Goal: Check status: Check status

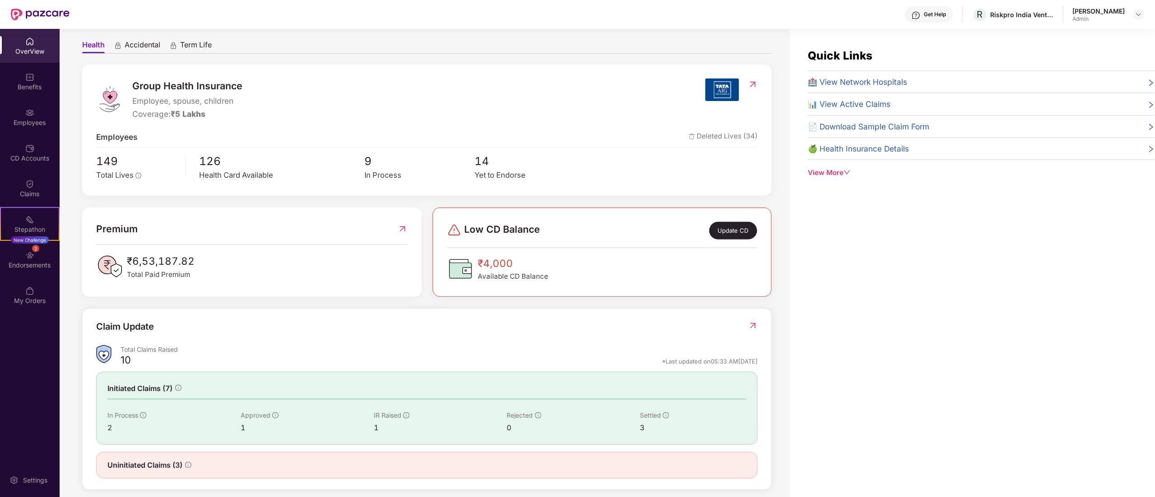
scroll to position [89, 0]
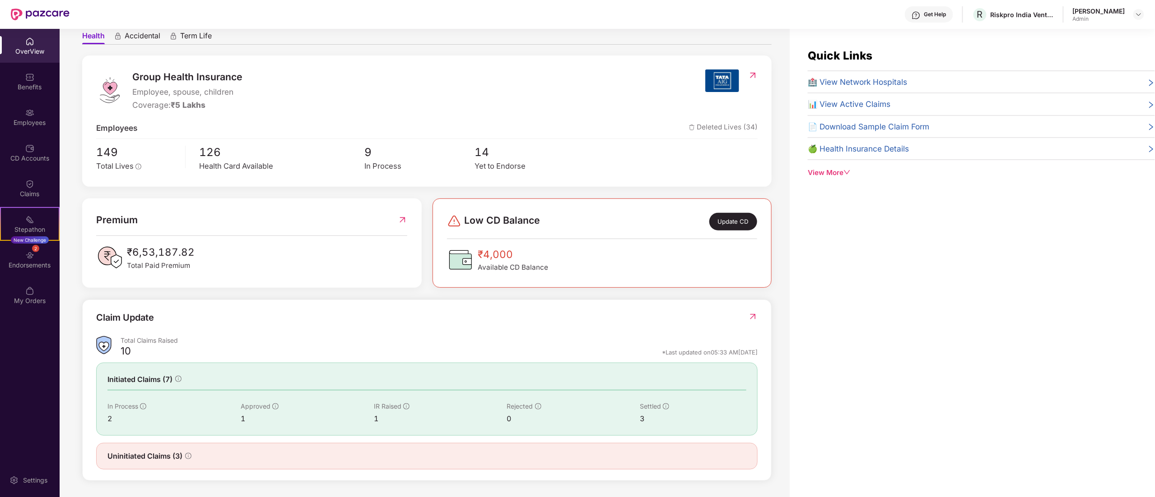
click at [1063, 219] on div "Quick Links 🏥 View Network Hospitals 📊 View Active Claims 📄 Download Sample Cla…" at bounding box center [971, 277] width 365 height 497
click at [23, 263] on div "Endorsements" at bounding box center [30, 265] width 60 height 9
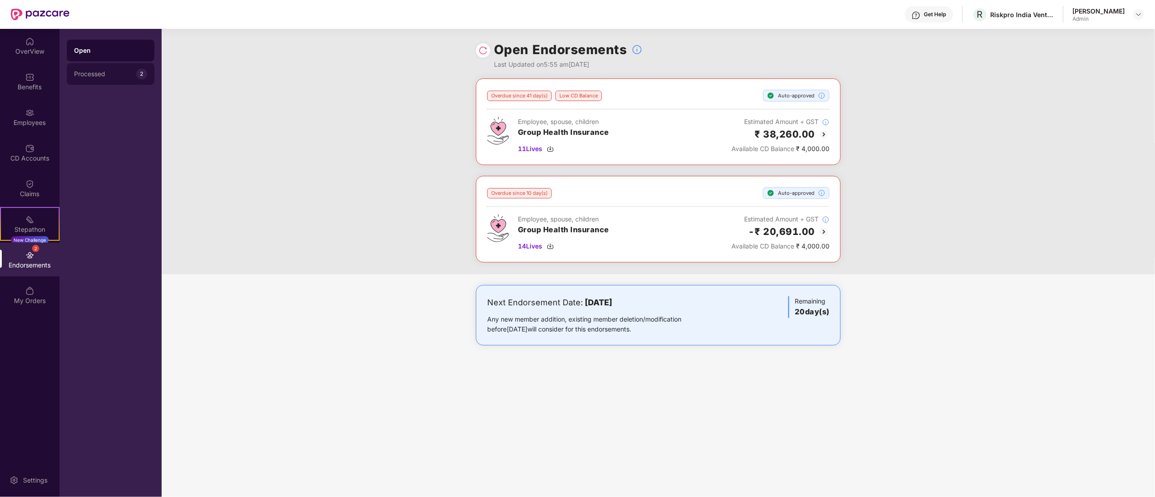
click at [133, 70] on div "Processed" at bounding box center [105, 73] width 62 height 7
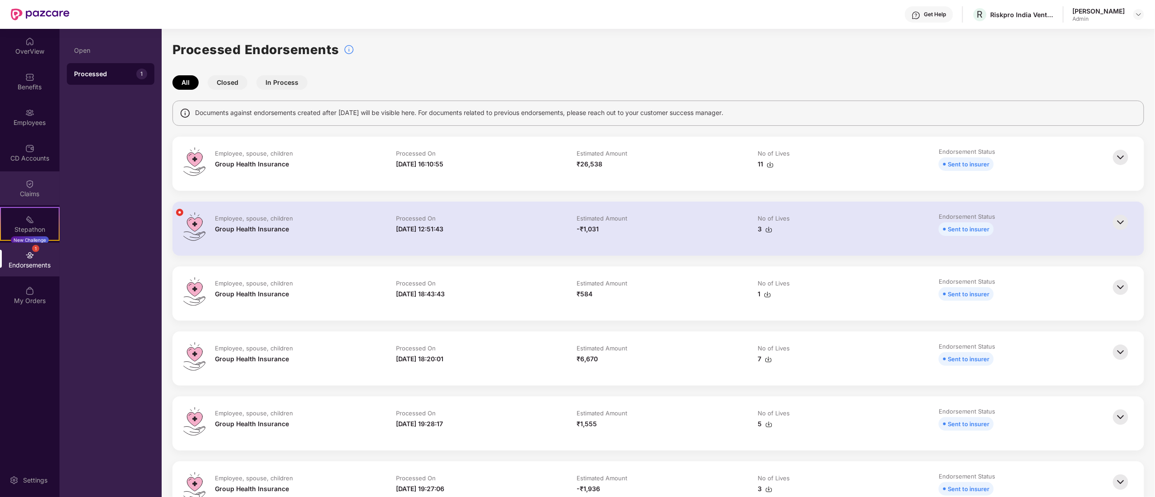
click at [31, 173] on div "Claims" at bounding box center [30, 189] width 60 height 34
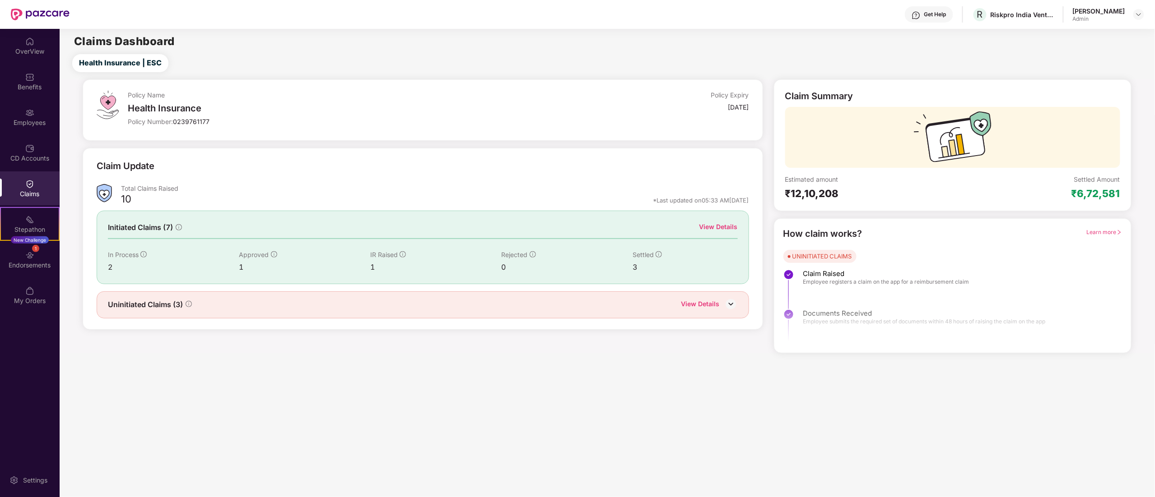
click at [710, 302] on div "View Details" at bounding box center [700, 305] width 38 height 12
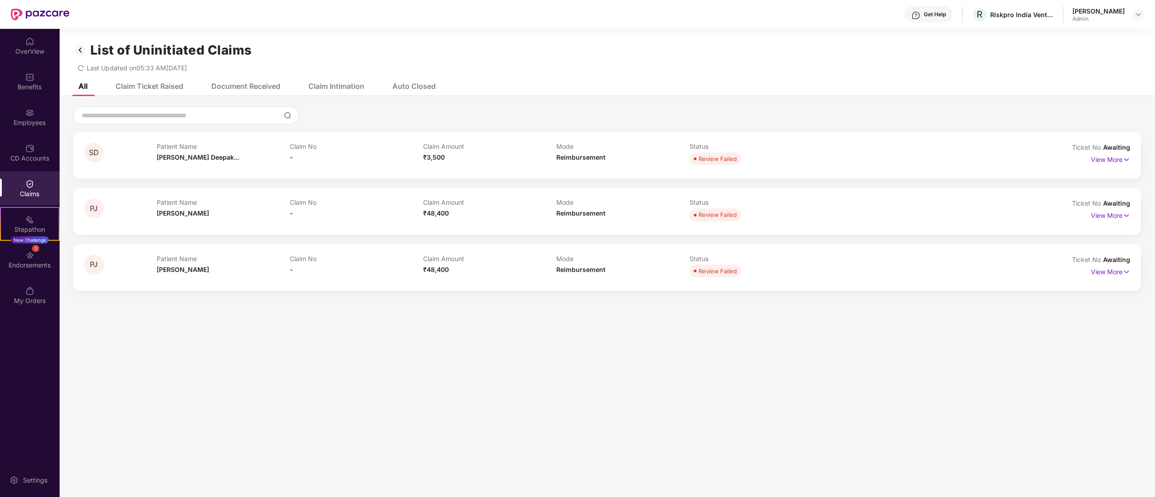
click at [134, 83] on div "Claim Ticket Raised" at bounding box center [150, 86] width 68 height 9
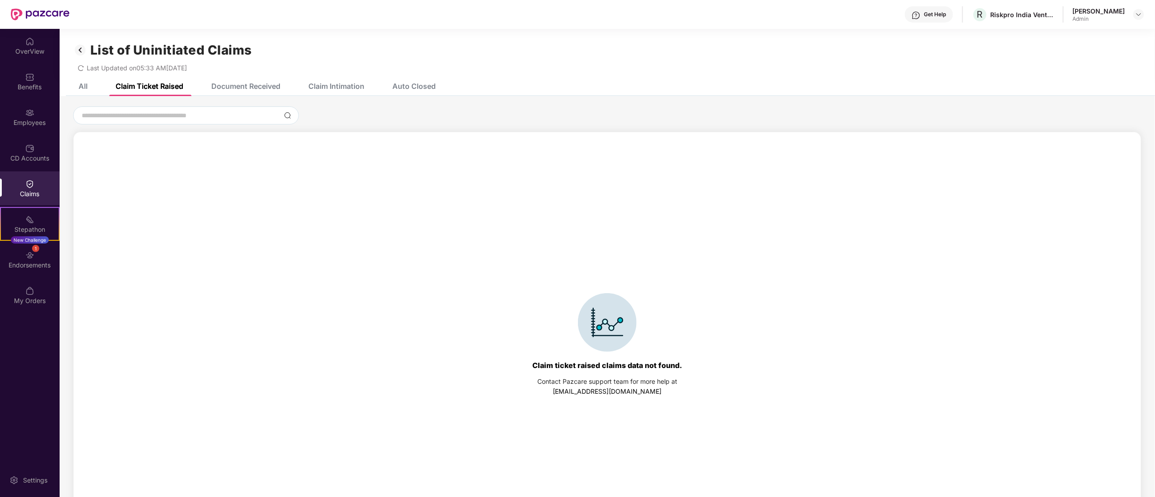
click at [268, 83] on div "Document Received" at bounding box center [245, 86] width 69 height 9
click at [91, 83] on div "All Claim Ticket Raised Document Received Claim Intimation Auto Closed" at bounding box center [250, 86] width 371 height 20
click at [85, 46] on img at bounding box center [80, 49] width 14 height 15
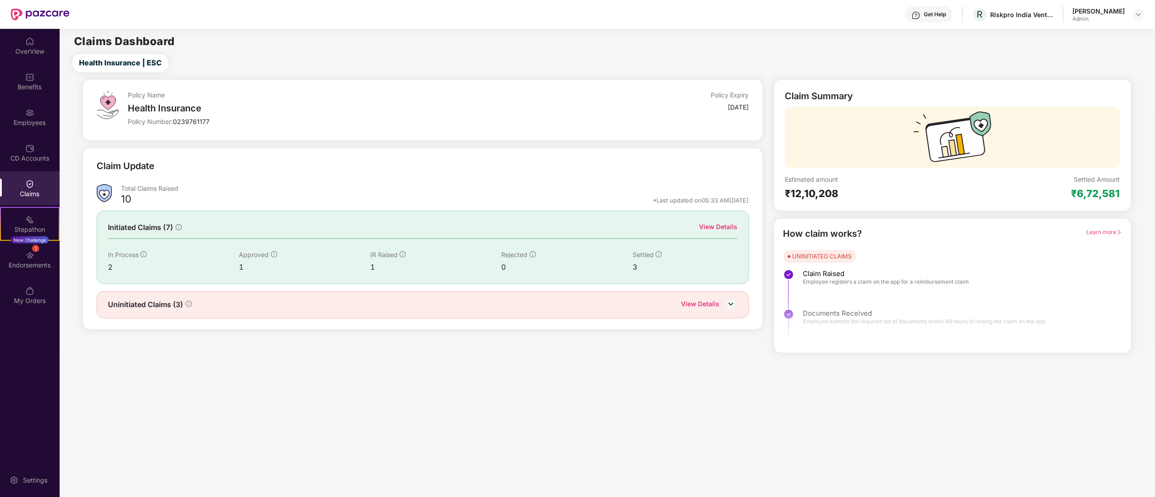
click at [727, 224] on div "View Details" at bounding box center [718, 227] width 38 height 10
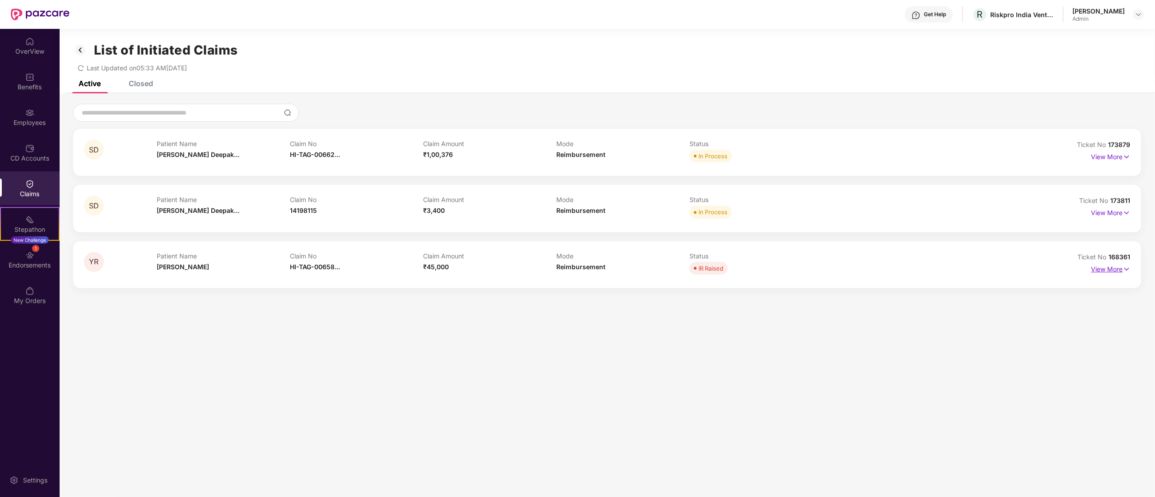
click at [1107, 266] on p "View More" at bounding box center [1110, 268] width 39 height 12
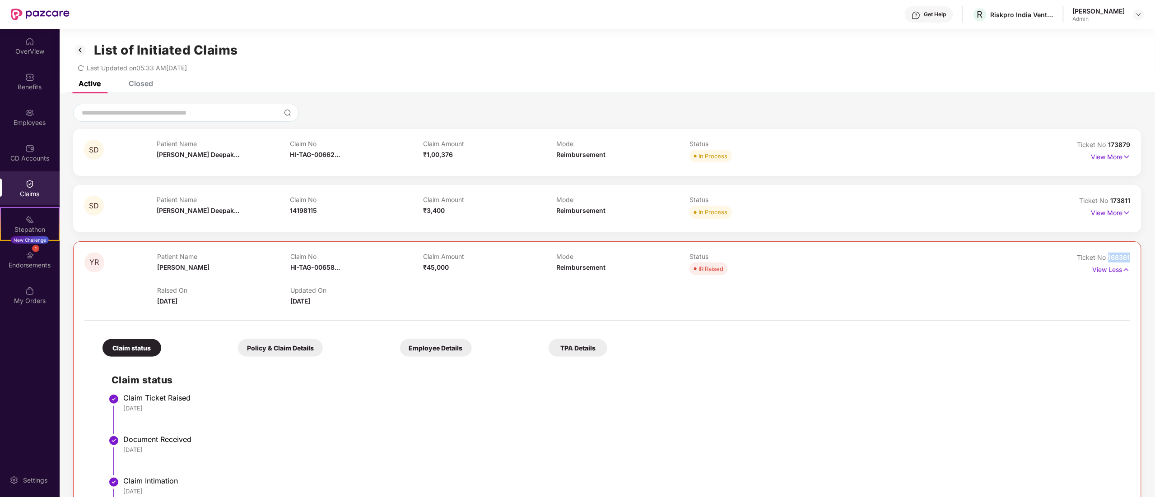
drag, startPoint x: 1106, startPoint y: 260, endPoint x: 1129, endPoint y: 256, distance: 23.7
click at [1129, 256] on div "YR Patient Name [PERSON_NAME] Claim No HI-TAG-00658... Claim Amount ₹45,000 Mod…" at bounding box center [607, 439] width 1068 height 396
copy span "168361"
click at [1102, 214] on p "View More" at bounding box center [1110, 212] width 39 height 12
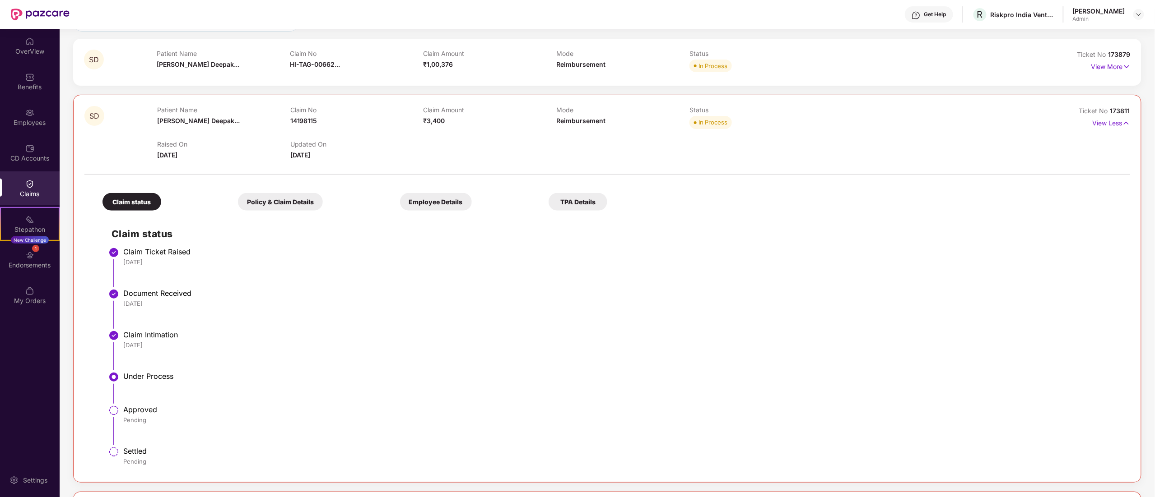
scroll to position [181, 0]
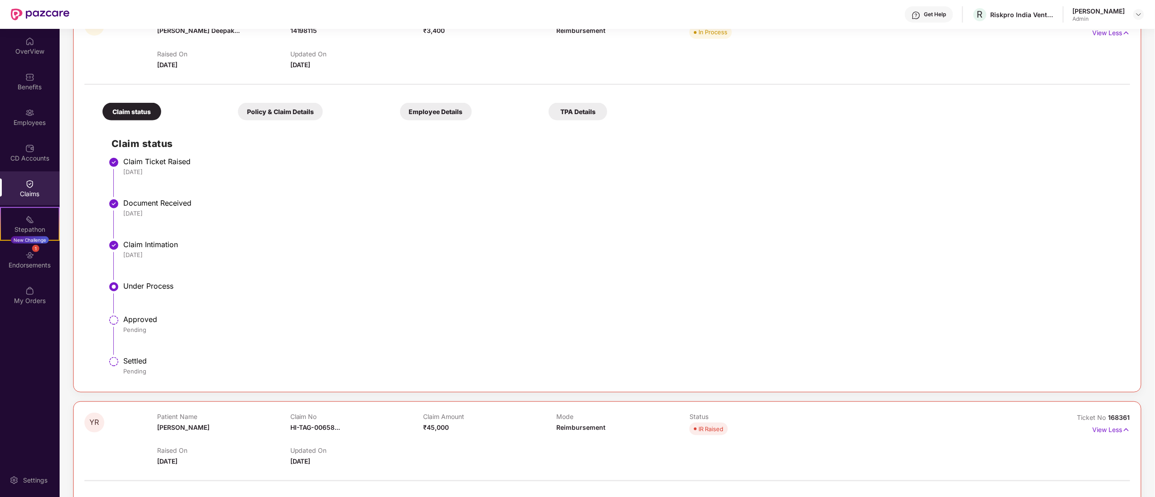
click at [581, 105] on div "TPA Details" at bounding box center [577, 112] width 59 height 18
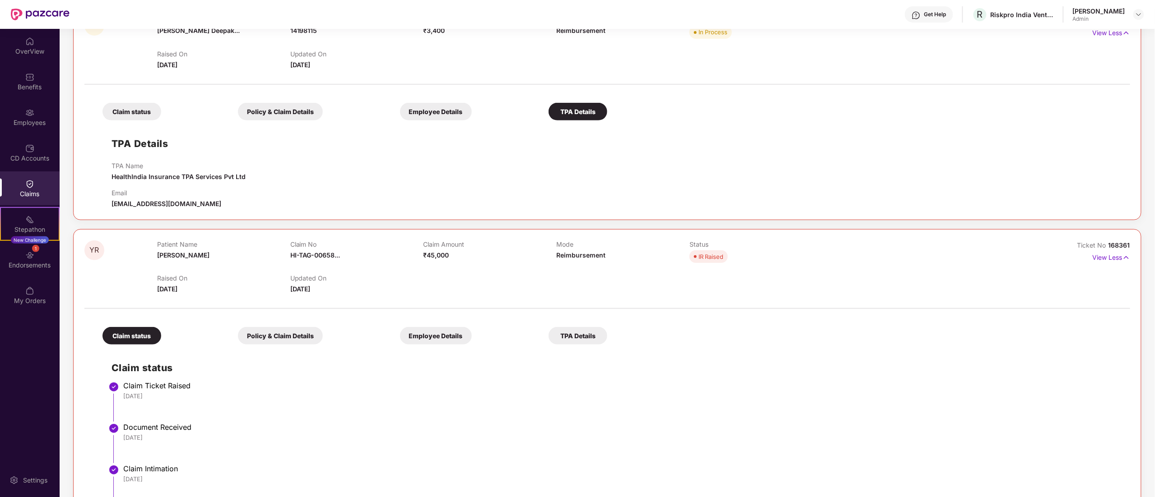
click at [452, 113] on div "Employee Details" at bounding box center [436, 112] width 72 height 18
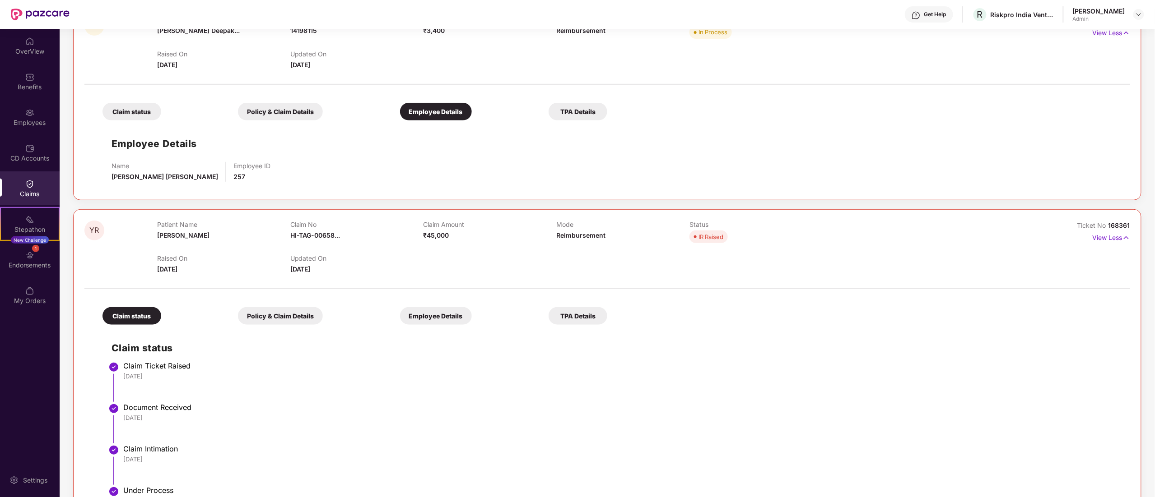
click at [276, 121] on div "Claim status Policy & Claim Details Employee Details TPA Details Employee Detai…" at bounding box center [606, 139] width 1045 height 100
click at [275, 111] on div "Policy & Claim Details" at bounding box center [280, 112] width 85 height 18
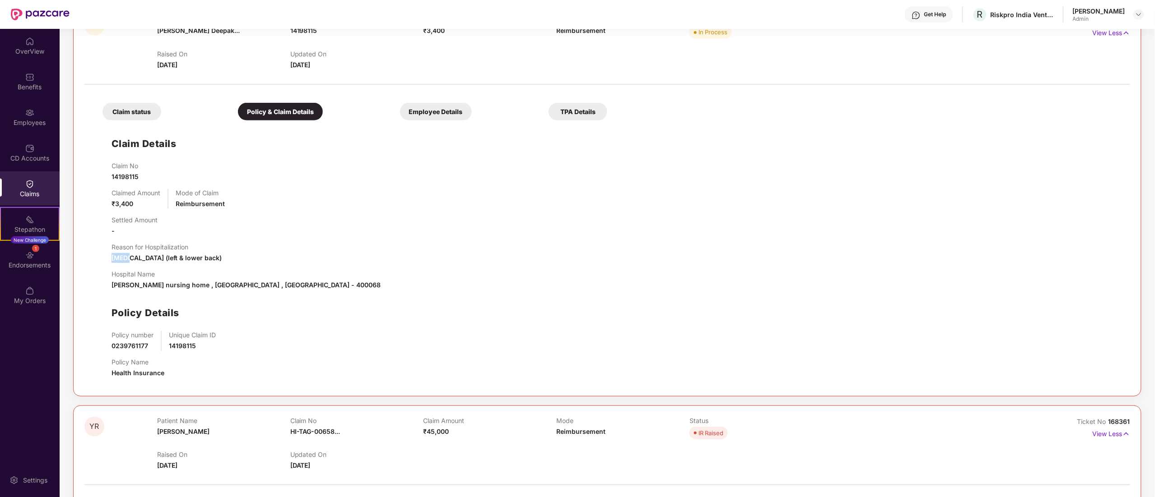
drag, startPoint x: 128, startPoint y: 260, endPoint x: 295, endPoint y: 250, distance: 166.8
click at [295, 250] on div "Reason for Hospitalization [MEDICAL_DATA] (left & lower back)" at bounding box center [615, 253] width 1009 height 20
click at [144, 117] on div "Claim status" at bounding box center [131, 112] width 59 height 18
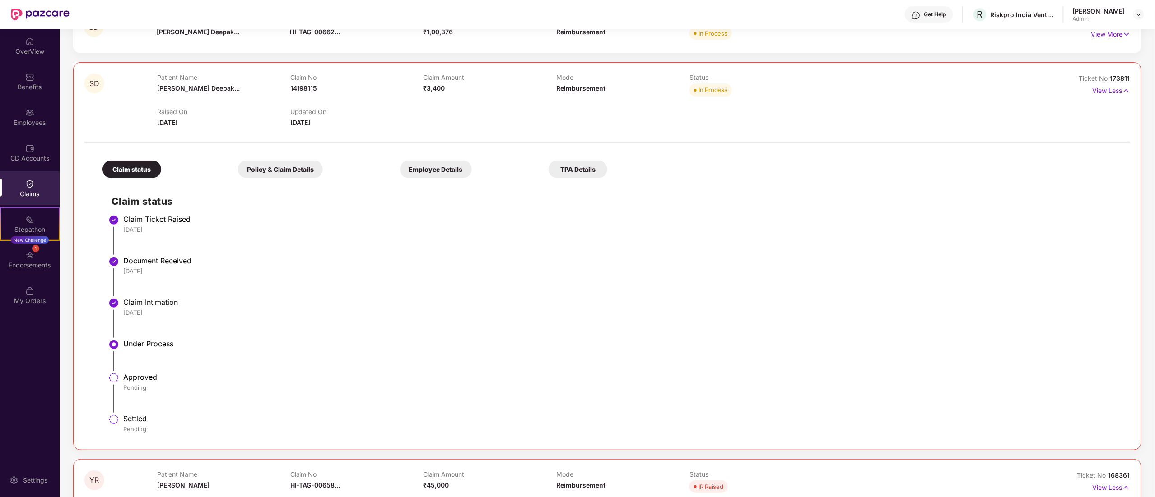
scroll to position [90, 0]
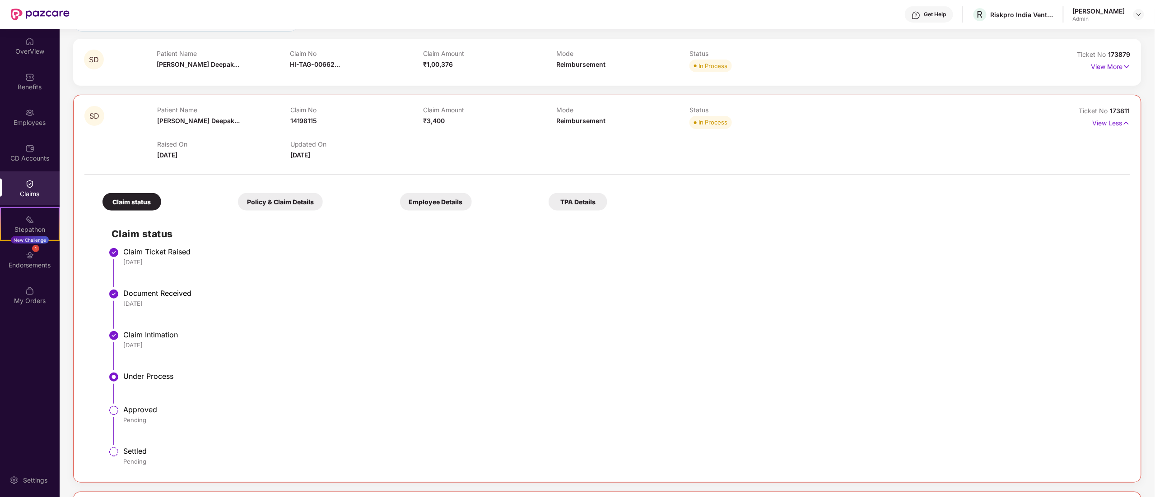
click at [784, 63] on div "In Process" at bounding box center [755, 66] width 133 height 13
click at [565, 56] on p "Mode" at bounding box center [622, 54] width 133 height 8
click at [155, 46] on div "SD Patient Name [PERSON_NAME] Deepak... Claim No HI-TAG-00662... Claim Amount ₹…" at bounding box center [607, 62] width 1068 height 47
click at [156, 55] on div "SD" at bounding box center [120, 62] width 73 height 25
click at [1117, 69] on p "View More" at bounding box center [1110, 66] width 39 height 12
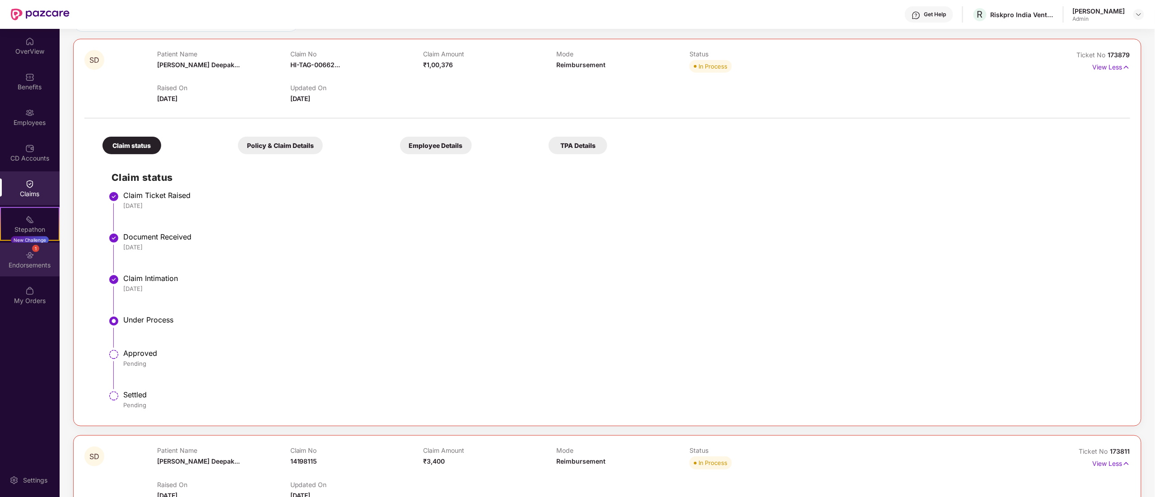
click at [27, 264] on div "Endorsements" at bounding box center [30, 265] width 60 height 9
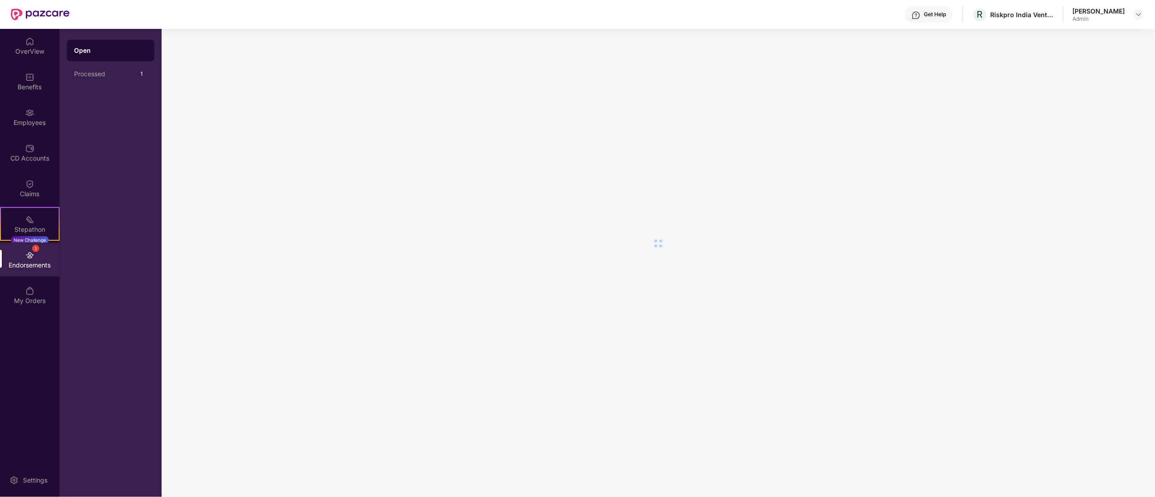
scroll to position [0, 0]
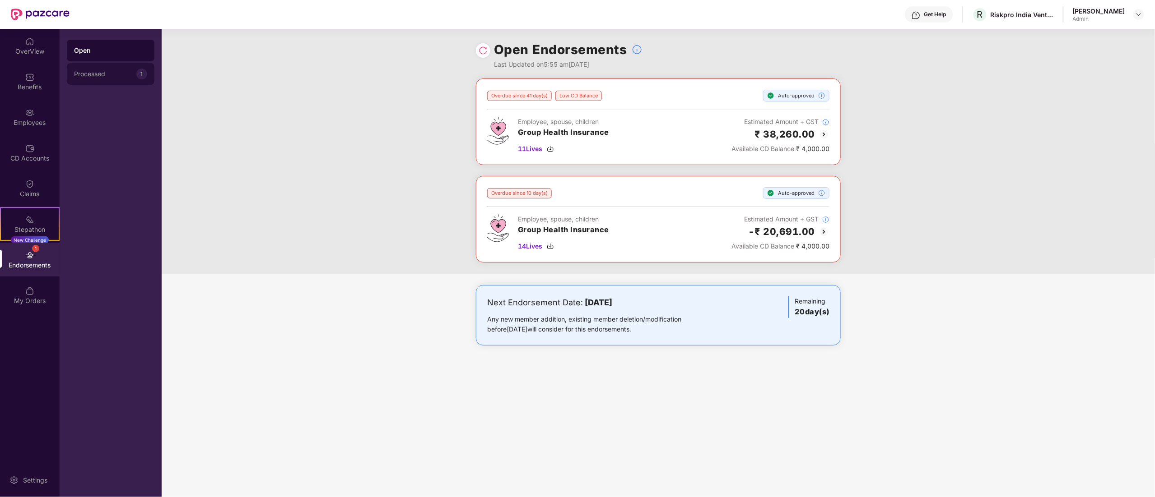
click at [107, 63] on div "Processed 1" at bounding box center [111, 74] width 88 height 22
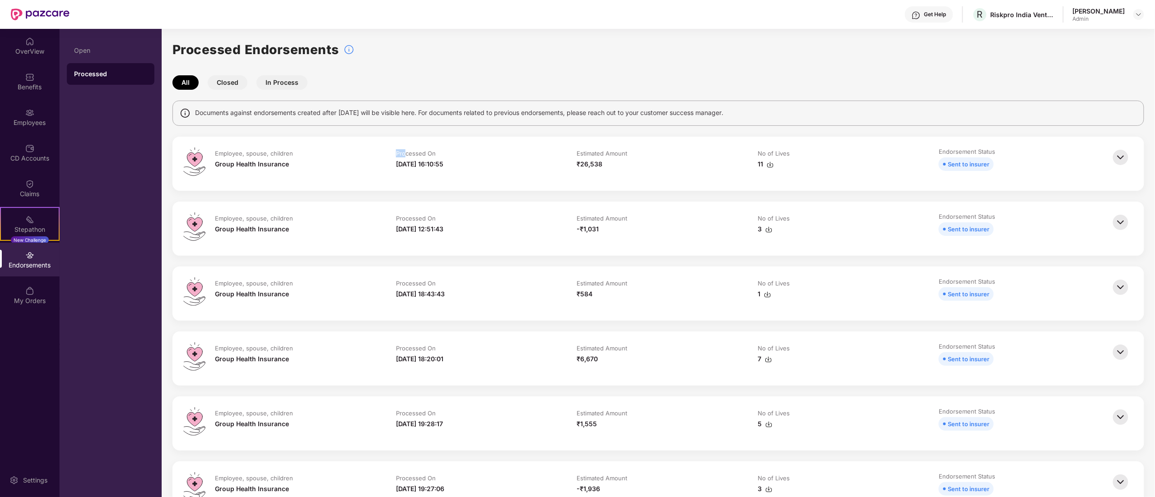
drag, startPoint x: 395, startPoint y: 158, endPoint x: 416, endPoint y: 159, distance: 20.8
click at [416, 159] on div "Processed On [DATE] 16:10:55" at bounding box center [477, 159] width 163 height 20
click at [443, 159] on div "[DATE] 16:10:55" at bounding box center [419, 164] width 47 height 10
click at [20, 48] on div "OverView" at bounding box center [30, 51] width 60 height 9
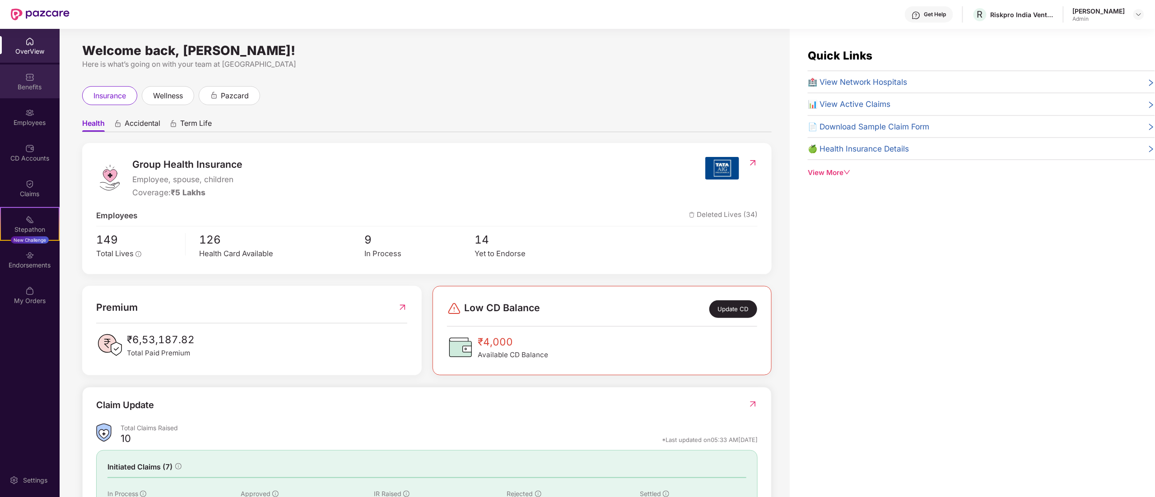
click at [23, 84] on div "Benefits" at bounding box center [30, 87] width 60 height 9
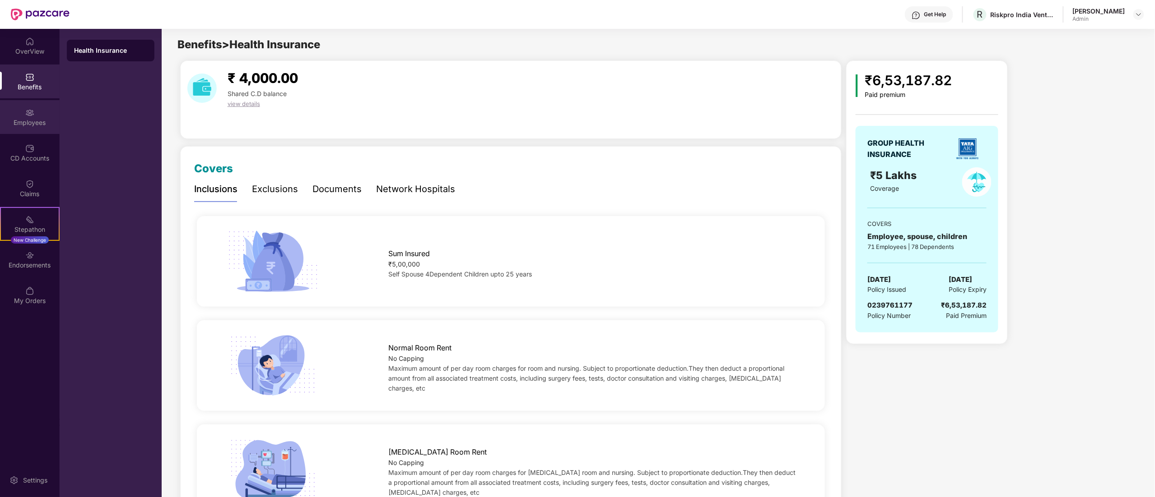
click at [31, 106] on div "Employees" at bounding box center [30, 117] width 60 height 34
